Goal: Task Accomplishment & Management: Use online tool/utility

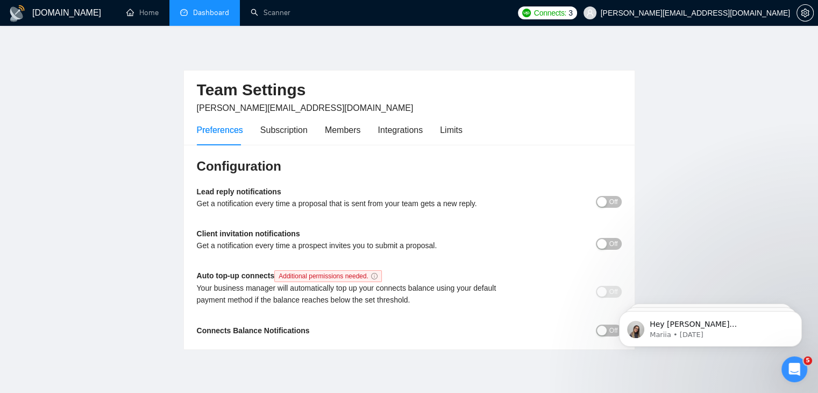
click at [229, 16] on link "Dashboard" at bounding box center [204, 12] width 49 height 9
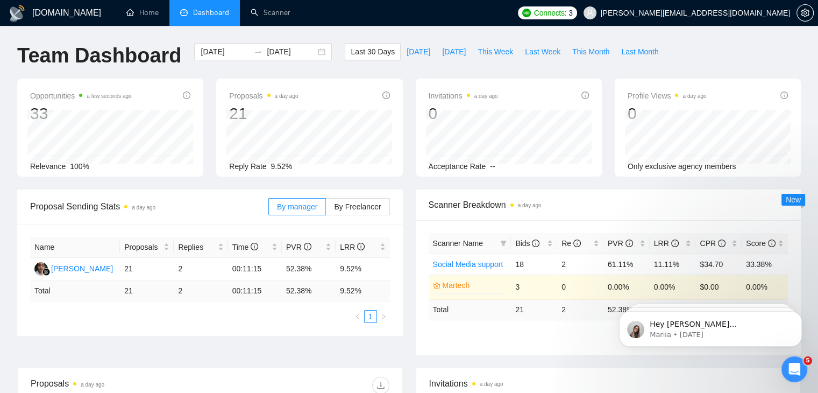
click at [496, 327] on div "Scanner Name Bids Re PVR LRR CPR Score Social Media support 18 2 61.11% 11.11% …" at bounding box center [609, 287] width 360 height 109
click at [268, 16] on link "Scanner" at bounding box center [271, 12] width 40 height 9
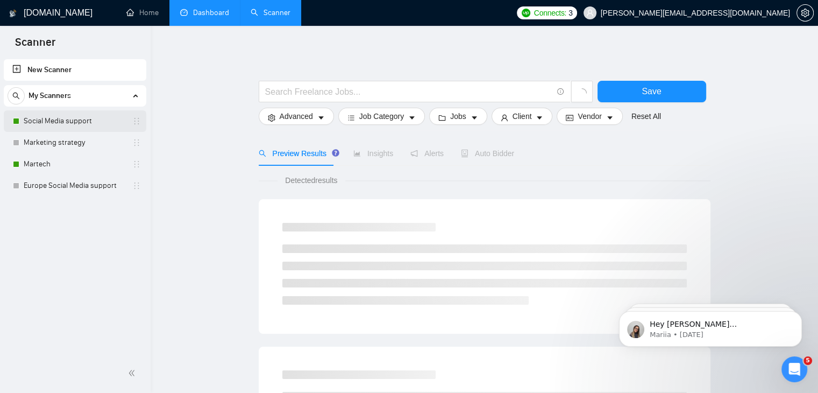
click at [58, 122] on link "Social Media support" at bounding box center [75, 121] width 102 height 22
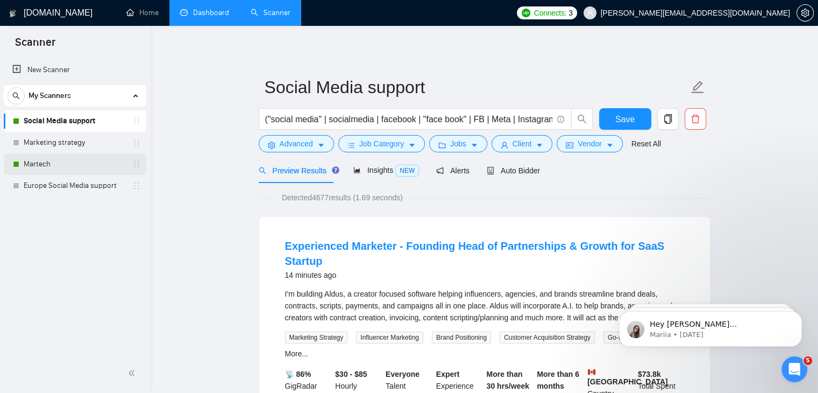
click at [32, 159] on link "Martech" at bounding box center [75, 164] width 102 height 22
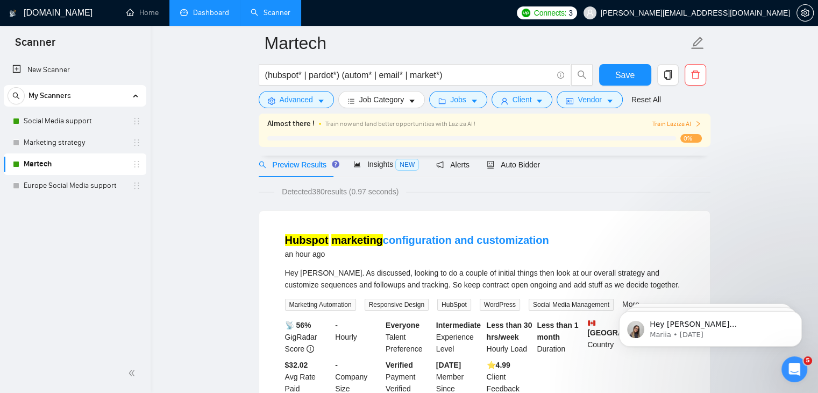
scroll to position [54, 0]
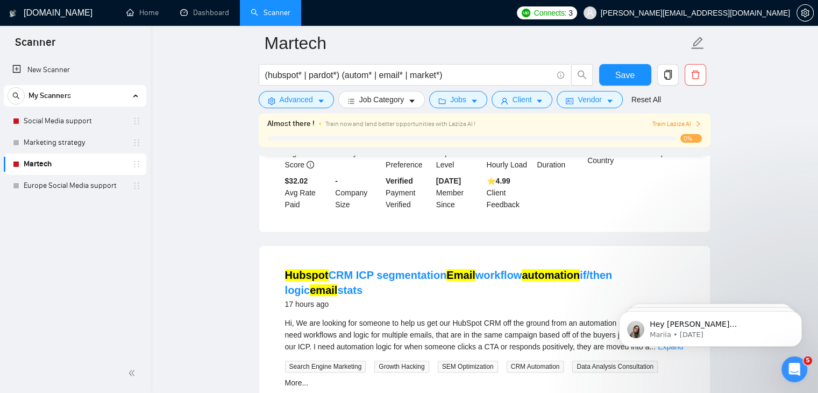
scroll to position [236, 0]
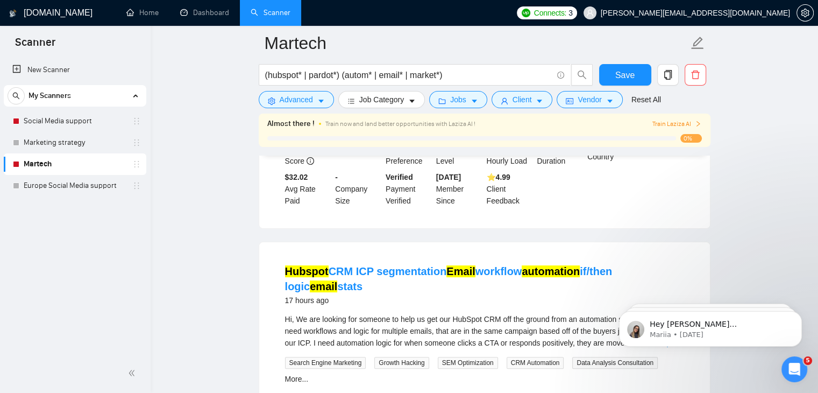
click at [103, 160] on link "Martech" at bounding box center [75, 164] width 102 height 22
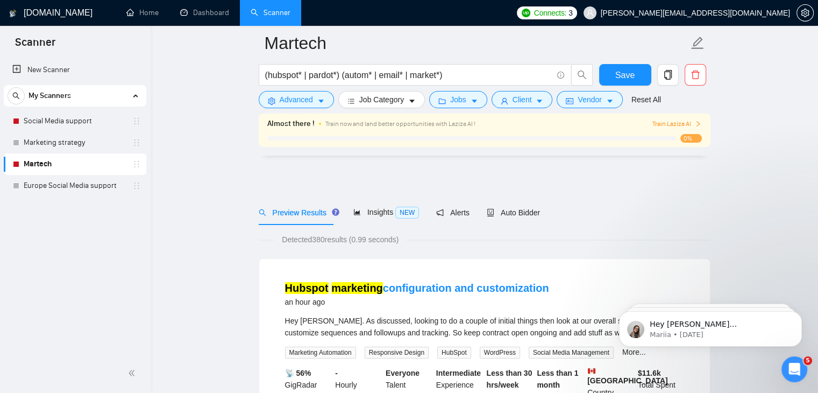
scroll to position [0, 0]
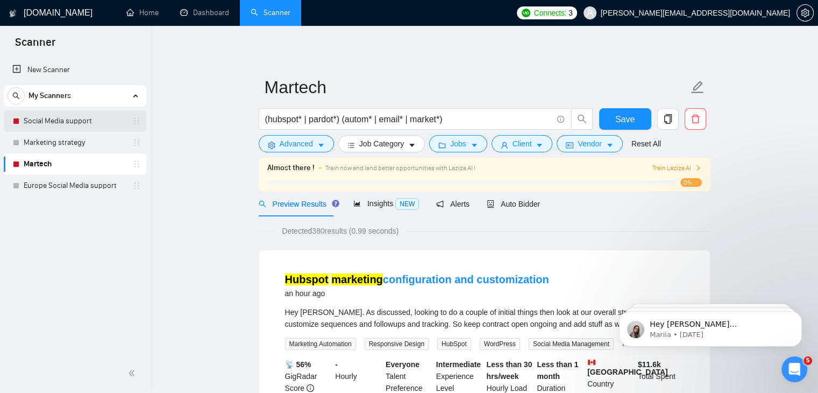
click at [102, 130] on link "Social Media support" at bounding box center [75, 121] width 102 height 22
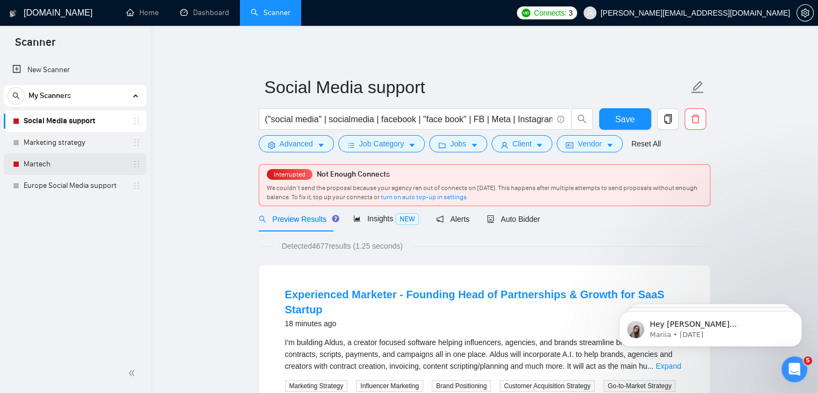
click at [102, 163] on link "Martech" at bounding box center [75, 164] width 102 height 22
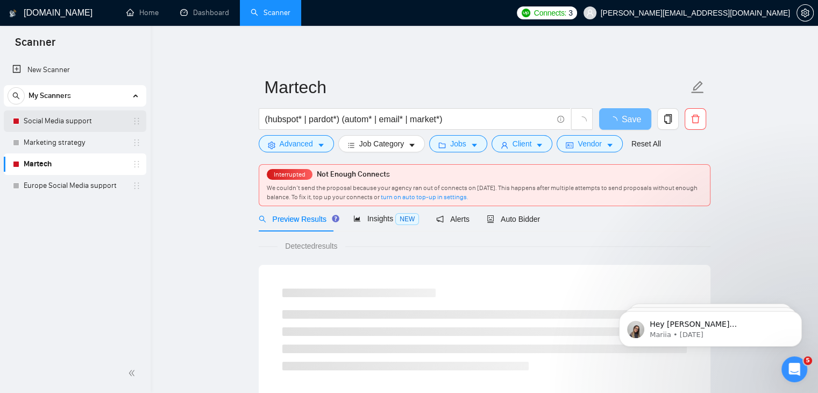
click at [79, 124] on link "Social Media support" at bounding box center [75, 121] width 102 height 22
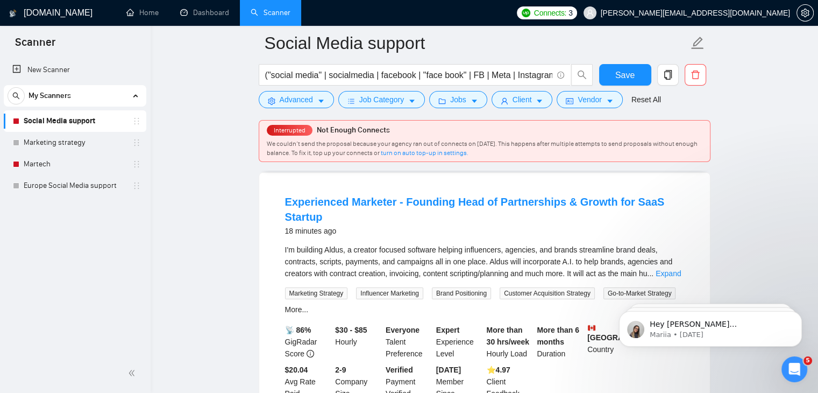
scroll to position [108, 0]
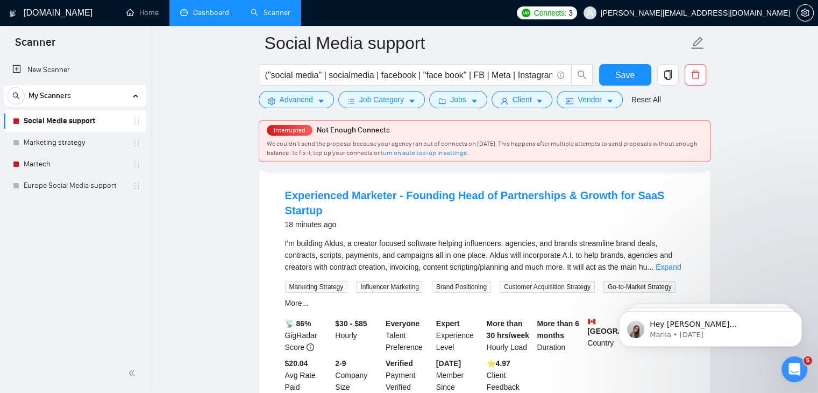
click at [194, 11] on link "Dashboard" at bounding box center [204, 12] width 49 height 9
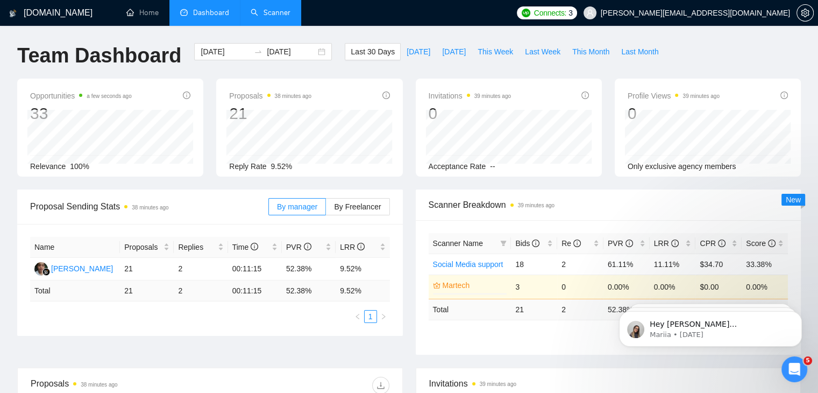
click at [271, 17] on link "Scanner" at bounding box center [271, 12] width 40 height 9
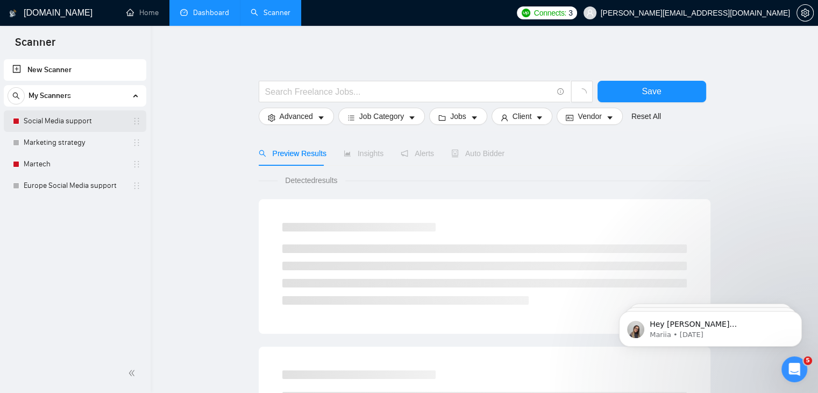
click at [93, 121] on link "Social Media support" at bounding box center [75, 121] width 102 height 22
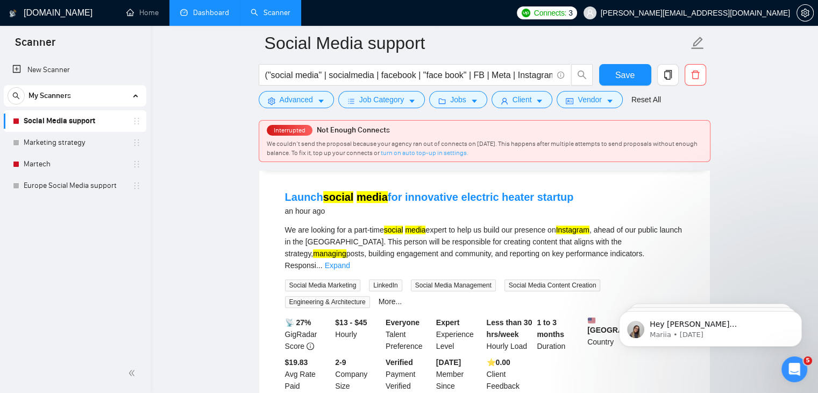
scroll to position [377, 0]
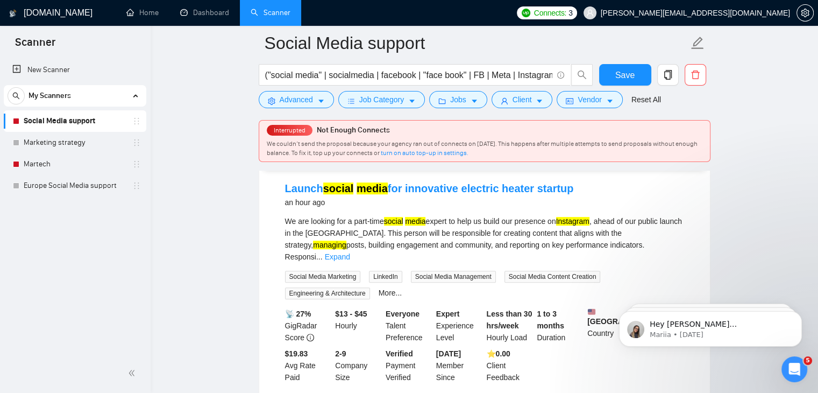
click at [57, 119] on link "Social Media support" at bounding box center [75, 121] width 102 height 22
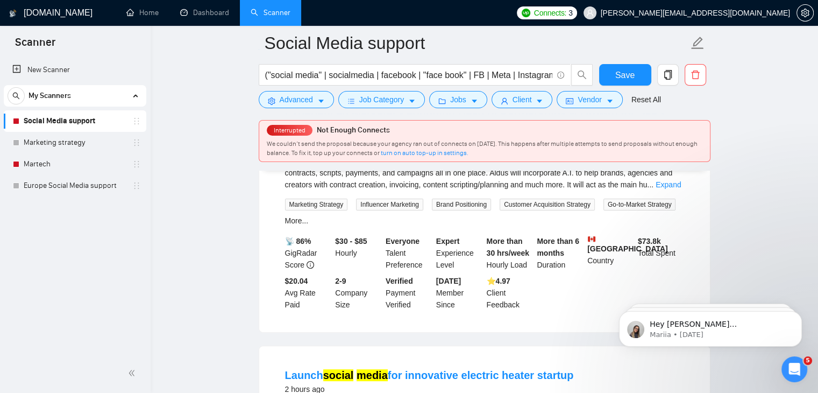
scroll to position [0, 0]
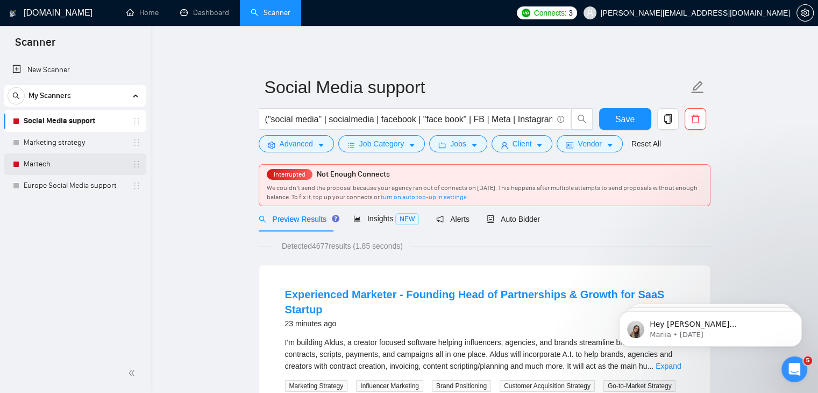
click at [75, 164] on link "Martech" at bounding box center [75, 164] width 102 height 22
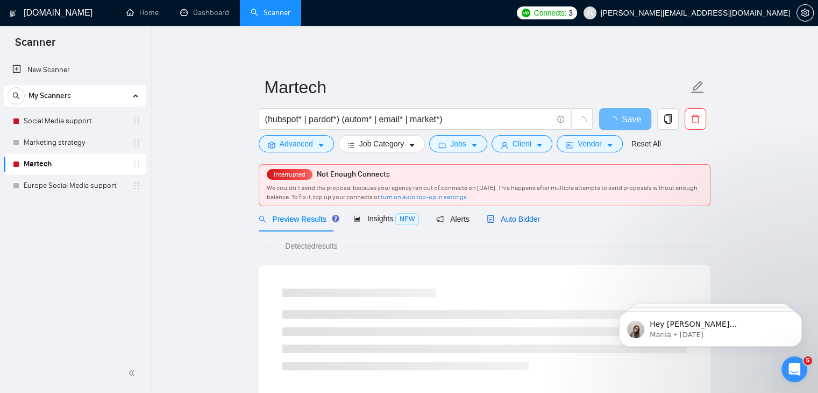
click at [509, 220] on span "Auto Bidder" at bounding box center [513, 219] width 53 height 9
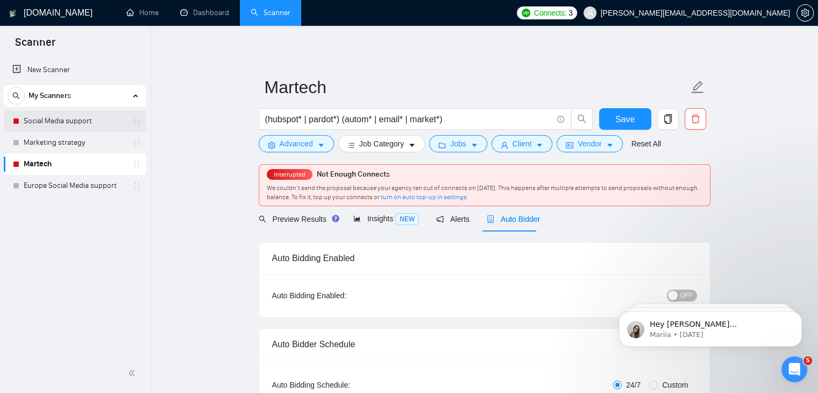
click at [65, 121] on link "Social Media support" at bounding box center [75, 121] width 102 height 22
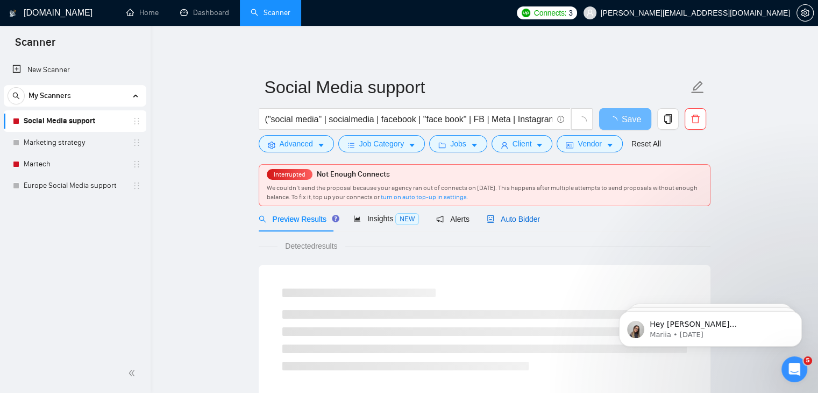
click at [493, 218] on span "Auto Bidder" at bounding box center [513, 219] width 53 height 9
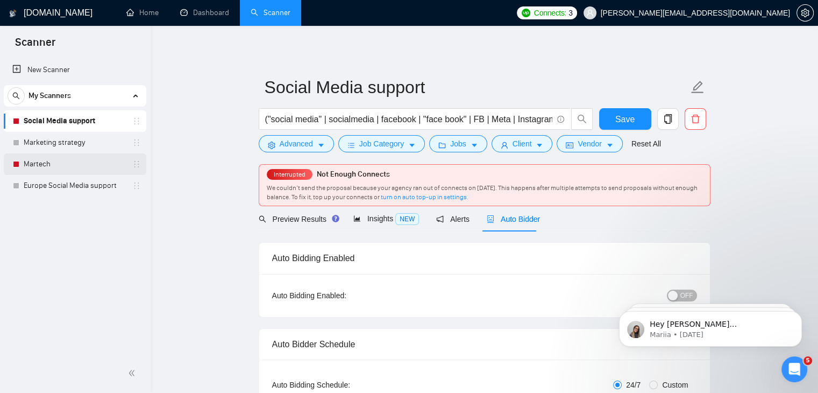
click at [67, 161] on link "Martech" at bounding box center [75, 164] width 102 height 22
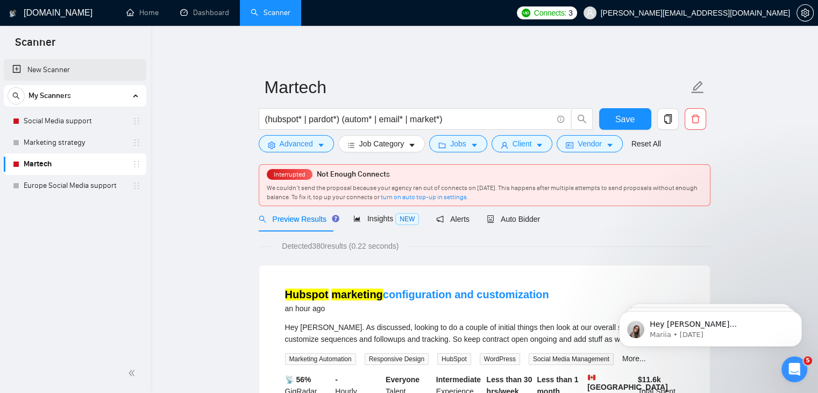
click at [69, 75] on link "New Scanner" at bounding box center [74, 70] width 125 height 22
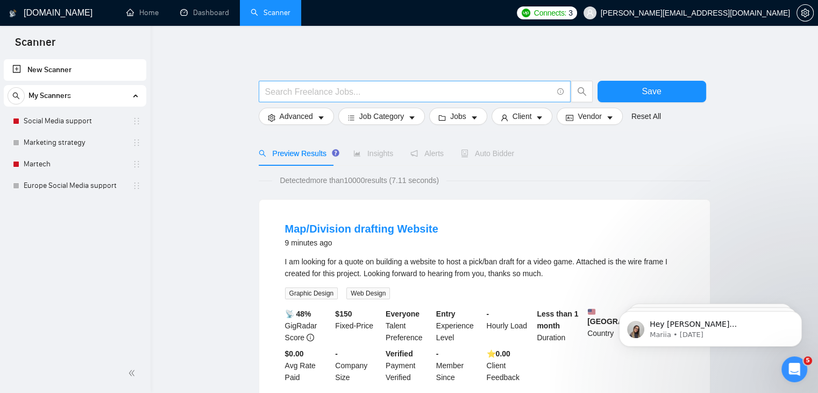
click at [293, 91] on input "text" at bounding box center [408, 91] width 287 height 13
click at [75, 151] on link "Marketing strategy" at bounding box center [75, 143] width 102 height 22
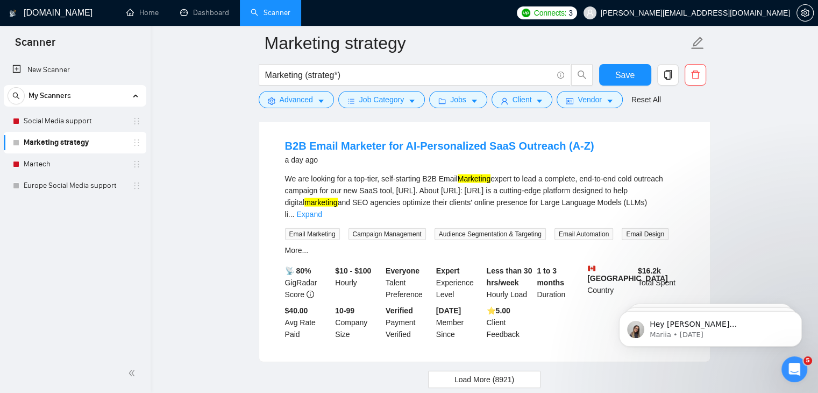
scroll to position [2339, 0]
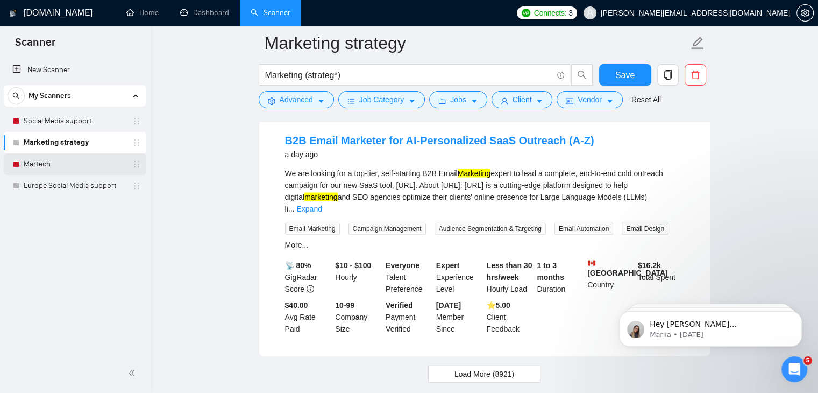
click at [77, 165] on link "Martech" at bounding box center [75, 164] width 102 height 22
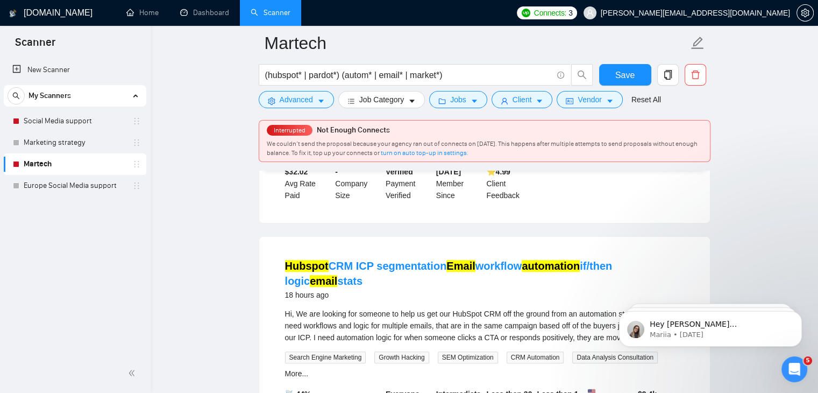
scroll to position [323, 0]
